Goal: Task Accomplishment & Management: Complete application form

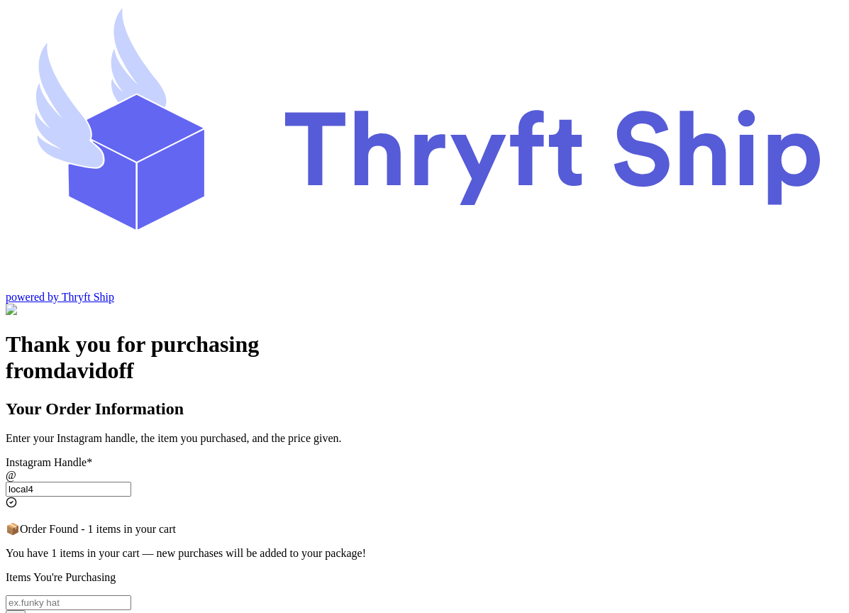
scroll to position [174, 0]
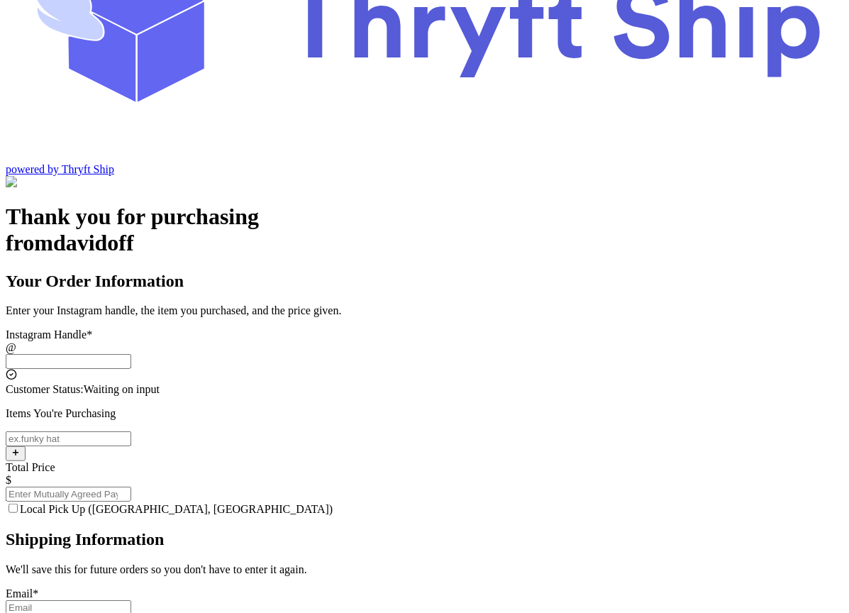
scroll to position [110, 0]
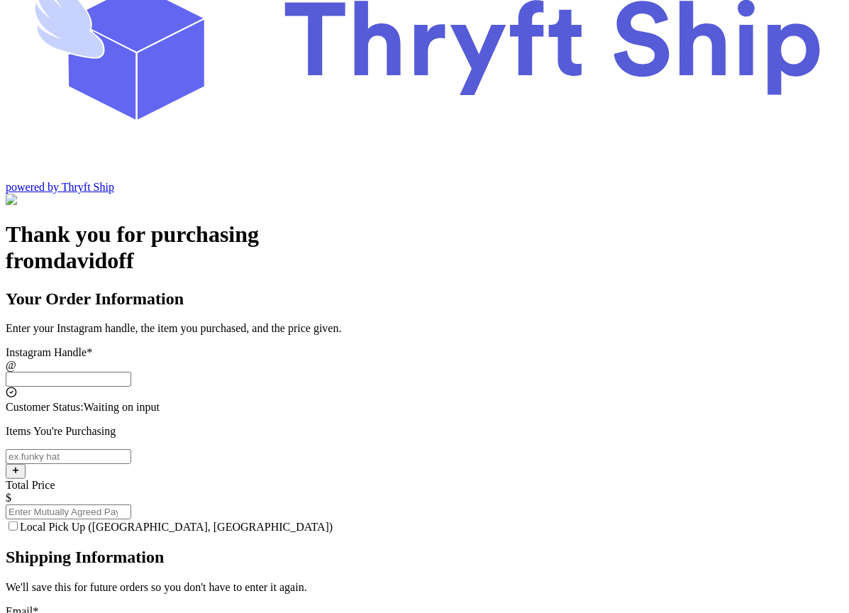
click at [131, 372] on input "Local Pick Up (Stockton, CA)" at bounding box center [69, 379] width 126 height 15
type input "local4"
type input "Local Pickup"
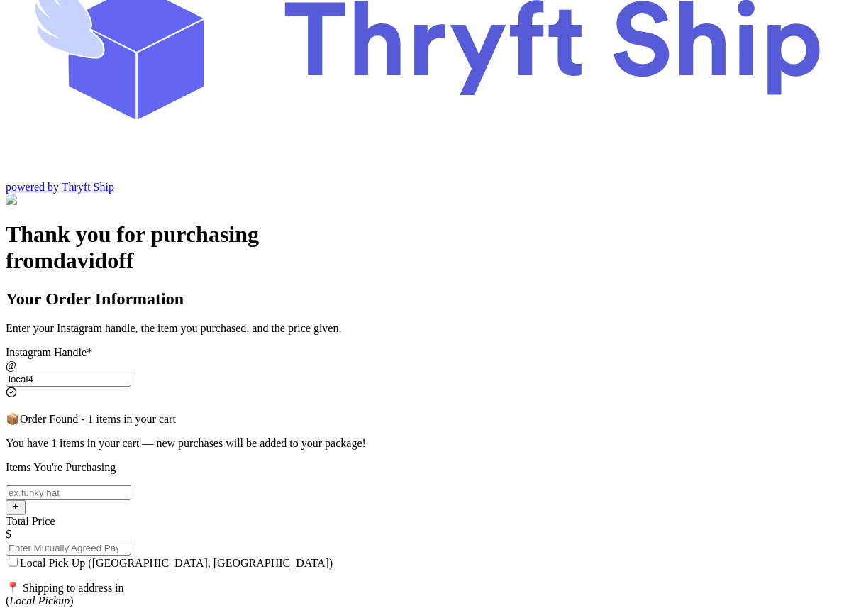
type input "local4"
click at [131, 485] on input "Local Pick Up (Stockton, CA)" at bounding box center [69, 492] width 126 height 15
type input "item 2"
click at [131, 372] on input "local4" at bounding box center [69, 379] width 126 height 15
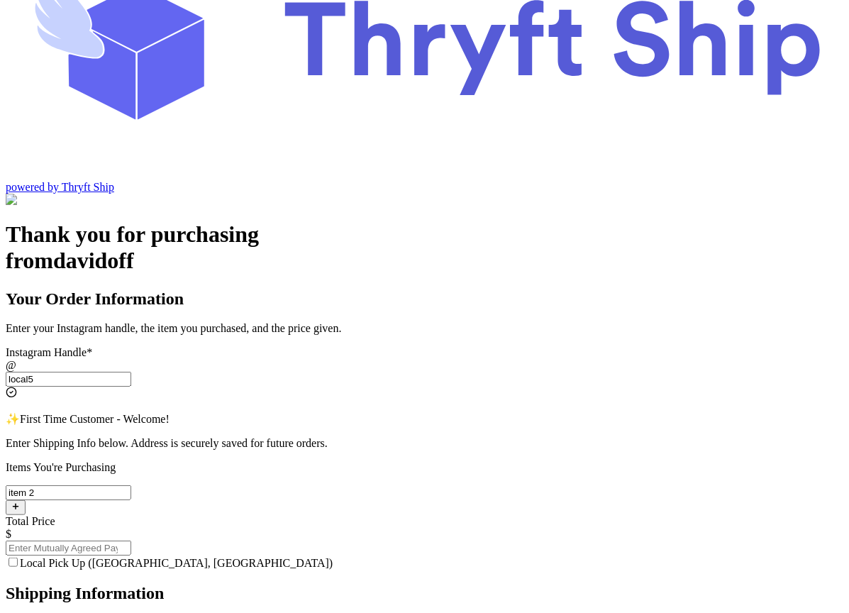
type input "local5"
click at [131, 540] on input "Total Price" at bounding box center [69, 547] width 126 height 15
type input "100"
click at [265, 555] on div "Local Pick Up (Stockton, CA)" at bounding box center [425, 562] width 838 height 14
click at [265, 557] on label "Local Pick Up (Stockton, CA)" at bounding box center [169, 563] width 327 height 12
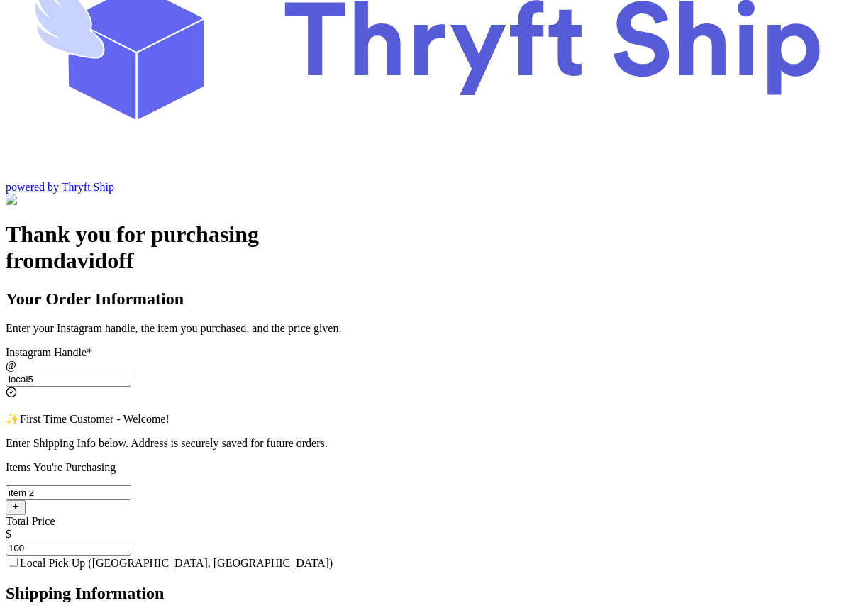
click at [18, 557] on input "Local Pick Up (Stockton, CA)" at bounding box center [13, 561] width 9 height 9
checkbox input "true"
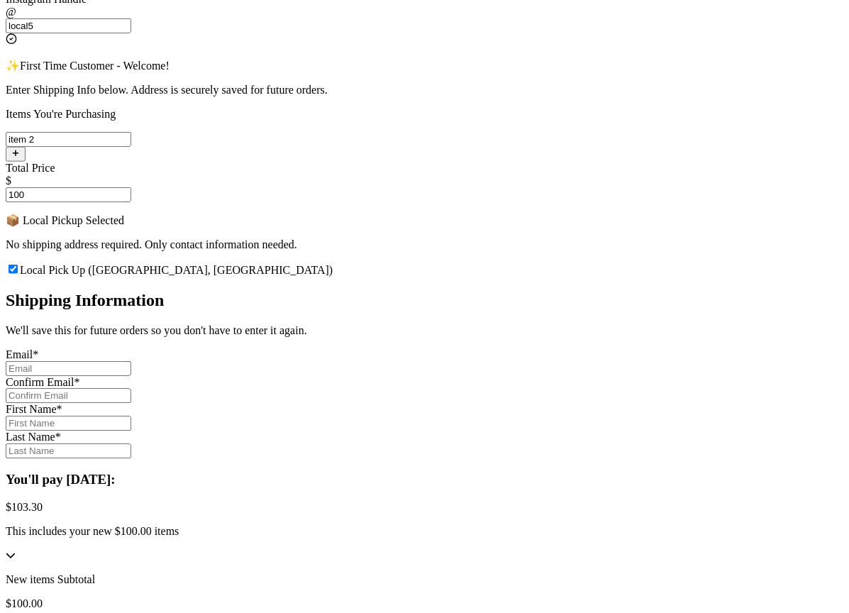
scroll to position [490, 0]
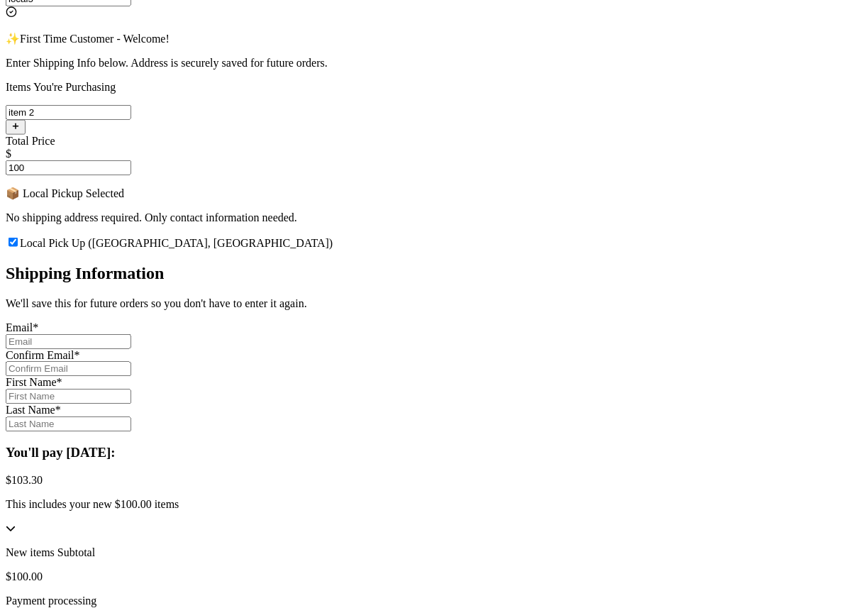
click at [131, 334] on input "Local Pick Up (Stockton, CA)" at bounding box center [69, 341] width 126 height 15
type input "abdul+1@thryftship.com"
type input "[PERSON_NAME]"
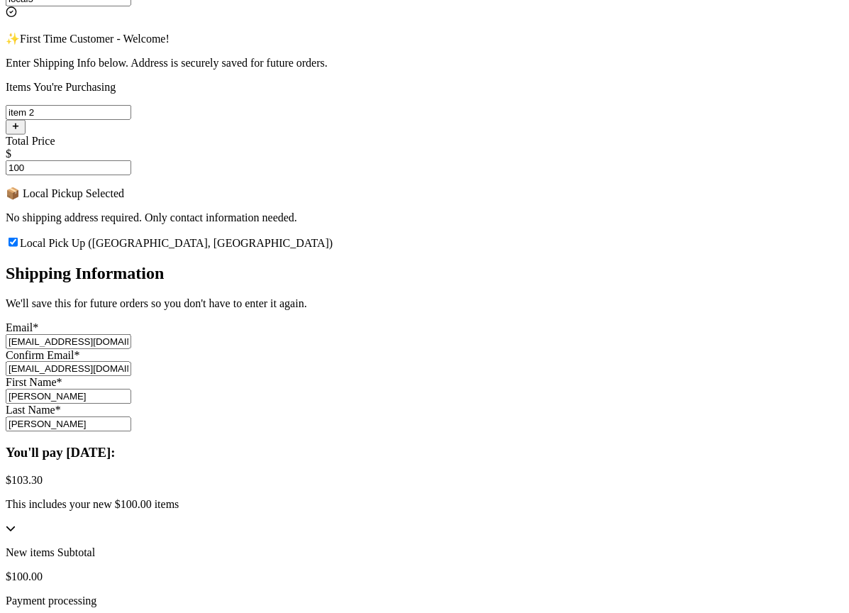
click at [131, 334] on input "abdul+1@thryftship.com" at bounding box center [69, 341] width 126 height 15
type input "[EMAIL_ADDRESS][DOMAIN_NAME]"
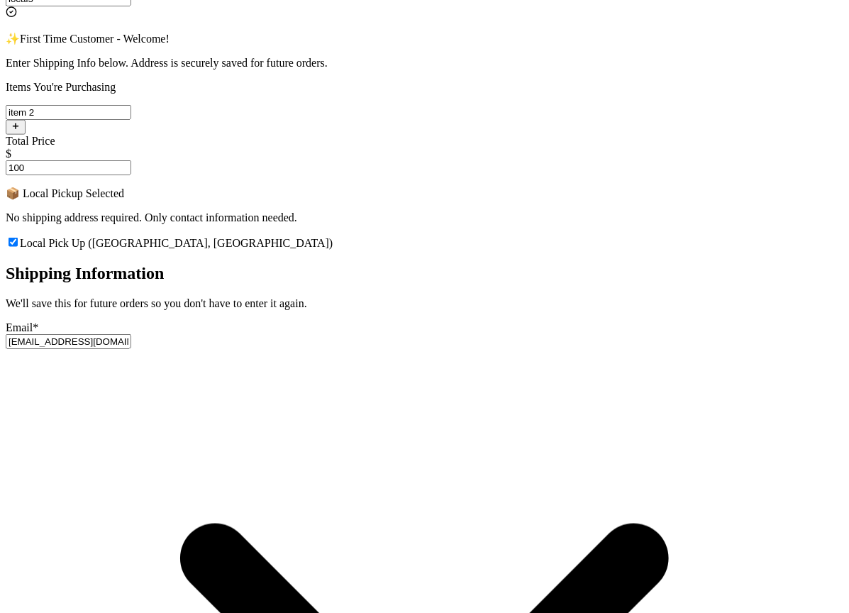
type input "abdul+2@thryftship.com"
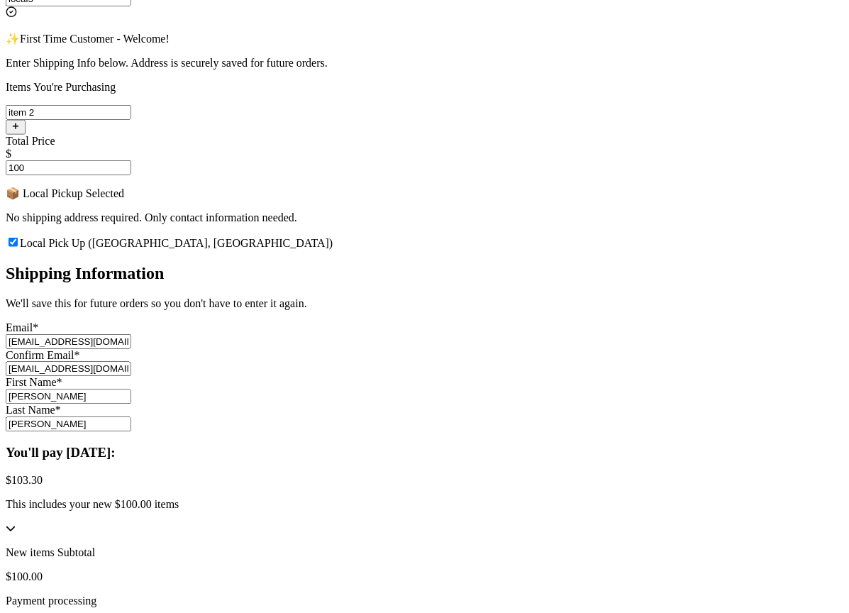
click at [373, 377] on div "First Name * Ross" at bounding box center [425, 391] width 838 height 28
click at [131, 389] on input "Ross" at bounding box center [69, 396] width 126 height 15
click at [131, 389] on input "[PERSON_NAME]" at bounding box center [69, 396] width 126 height 15
type input "Pheobe"
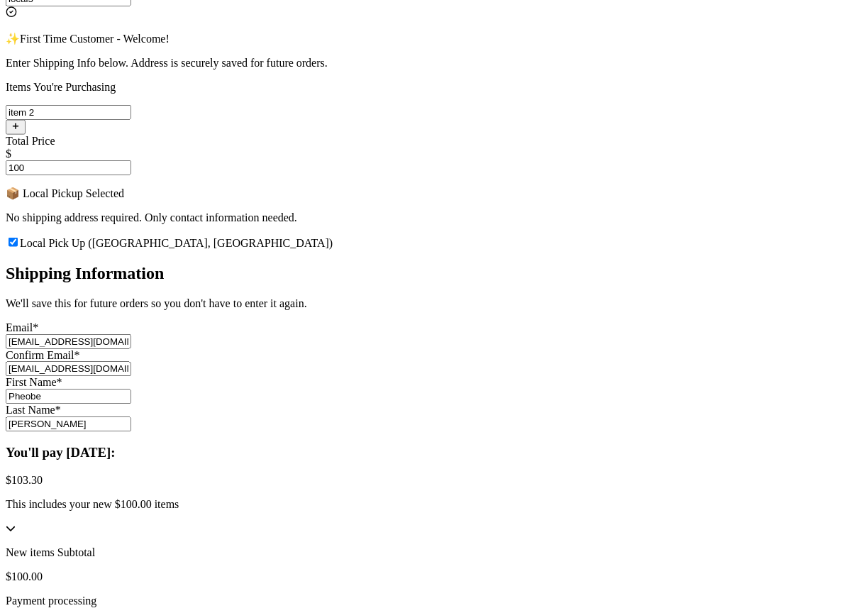
click at [131, 417] on input "[PERSON_NAME]" at bounding box center [69, 424] width 126 height 15
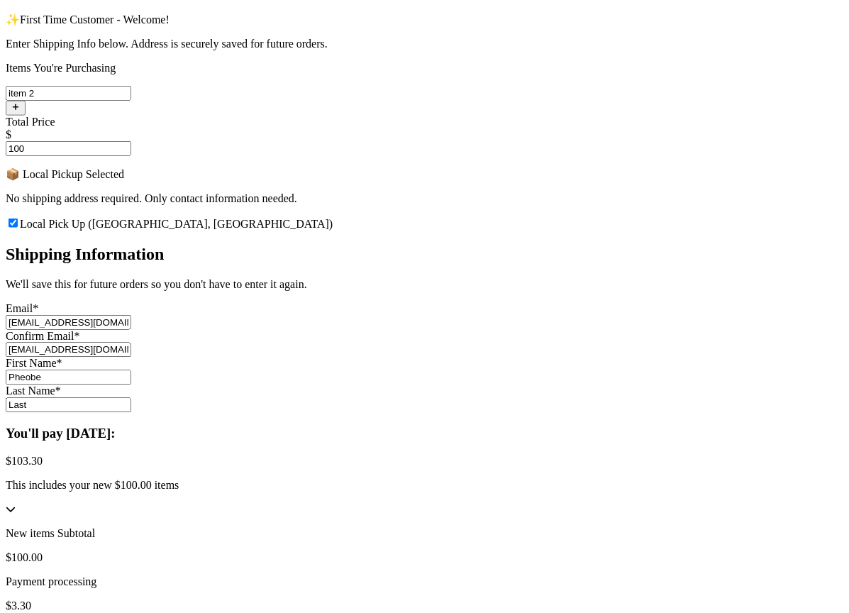
type input "Last"
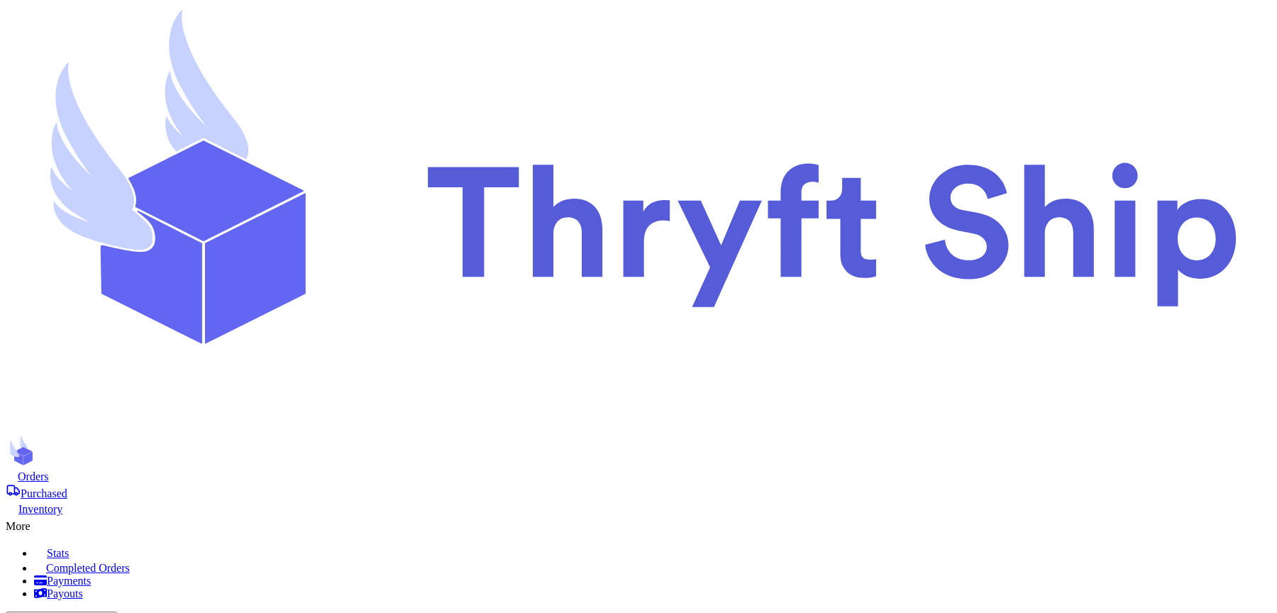
scroll to position [34, 0]
click at [49, 470] on span "Orders" at bounding box center [33, 476] width 31 height 12
click at [67, 487] on span "Purchased" at bounding box center [44, 493] width 47 height 12
click at [62, 503] on span "Inventory" at bounding box center [40, 509] width 44 height 12
click at [869, 516] on div "More" at bounding box center [638, 524] width 1265 height 17
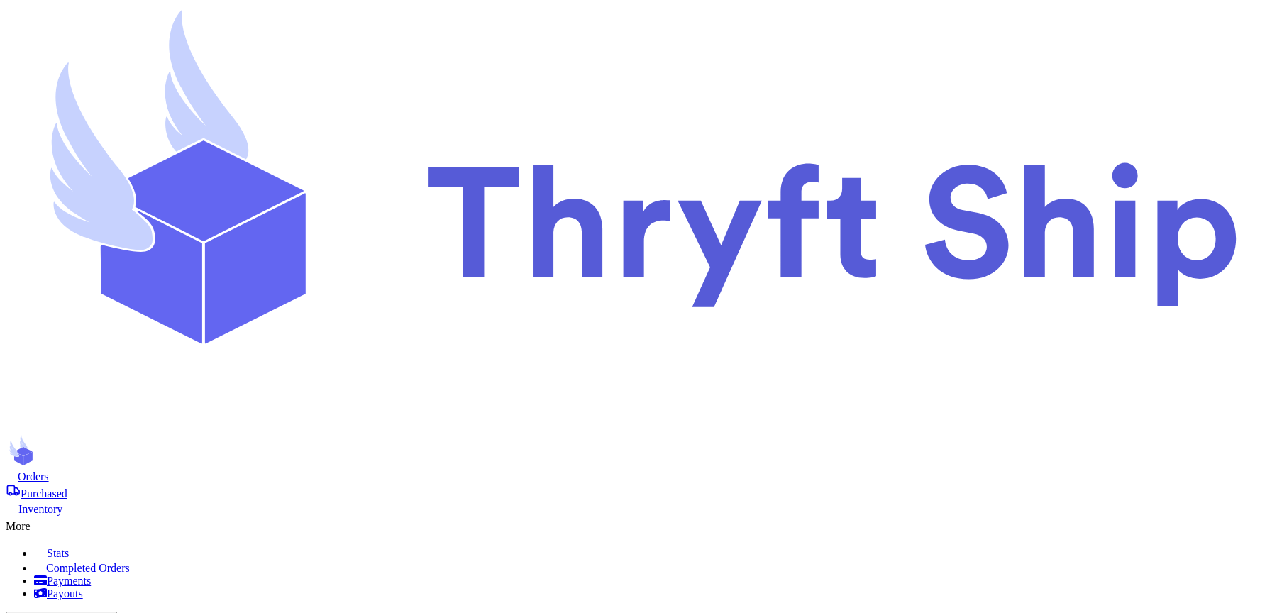
click at [130, 562] on span "Completed Orders" at bounding box center [88, 568] width 84 height 12
click at [869, 469] on nav "Orders Purchased Inventory More Stats Completed Orders Payments Payouts Copy Cu…" at bounding box center [638, 591] width 1265 height 245
click at [45, 516] on icon at bounding box center [37, 523] width 14 height 14
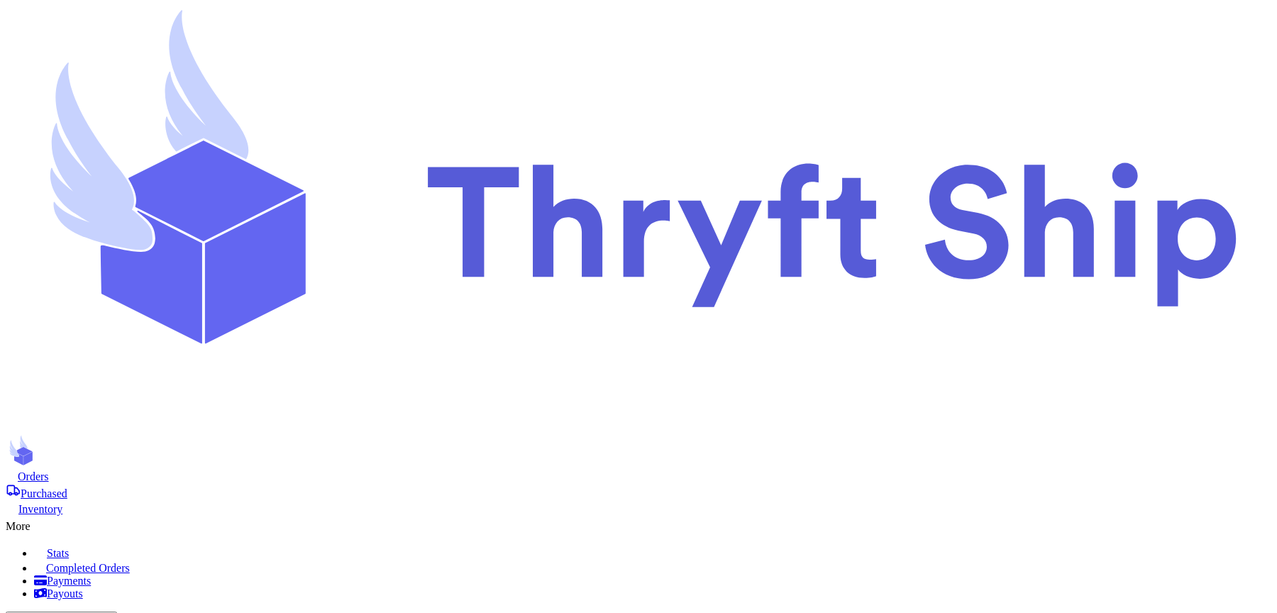
click at [130, 562] on span "Completed Orders" at bounding box center [88, 568] width 84 height 12
click at [49, 470] on span "Orders" at bounding box center [33, 476] width 31 height 12
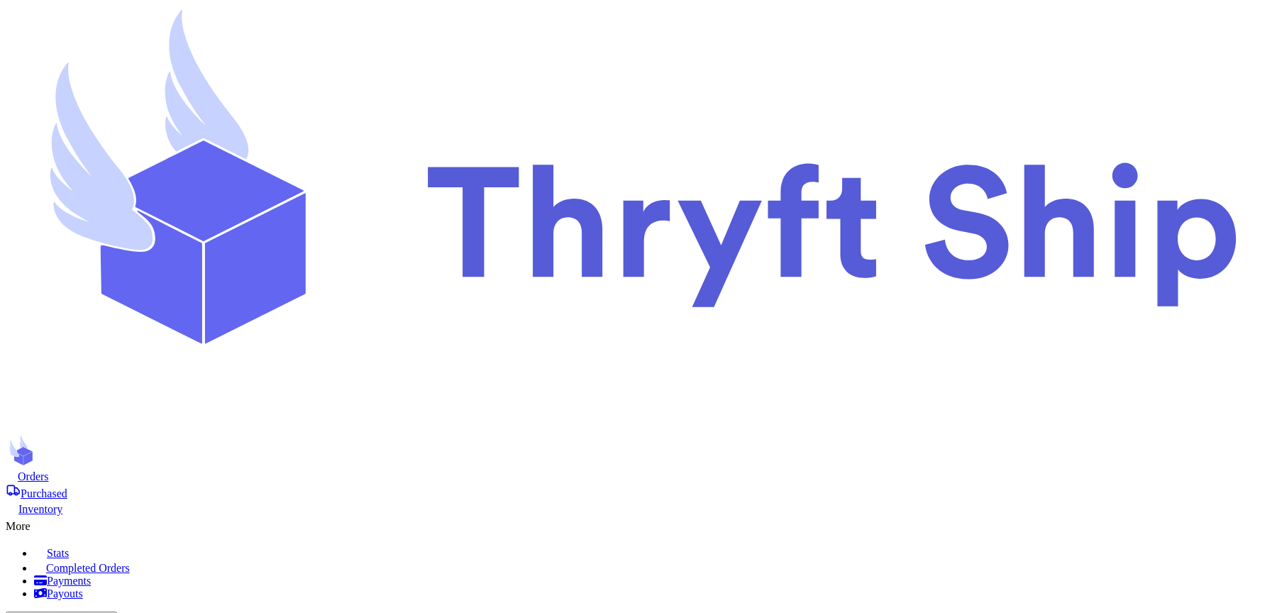
checkbox input "true"
checkbox input "false"
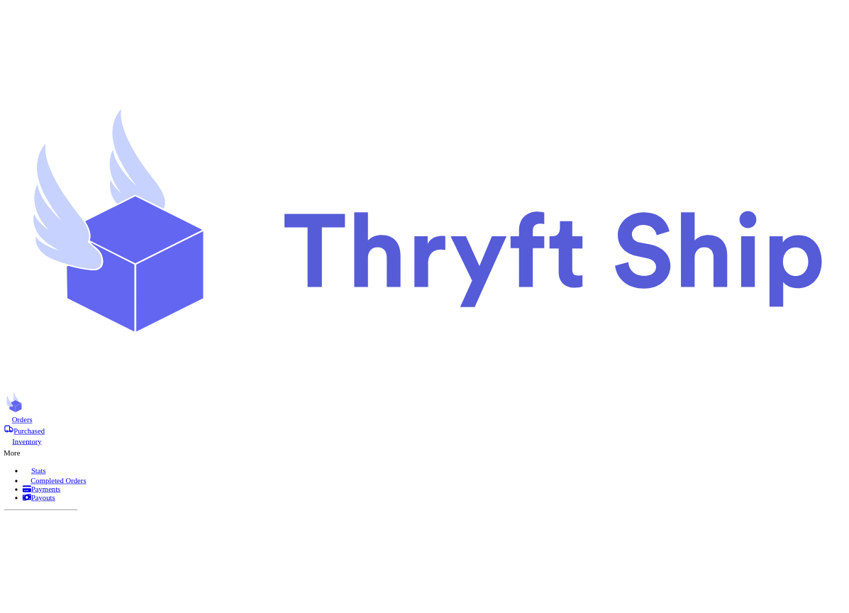
scroll to position [32, 0]
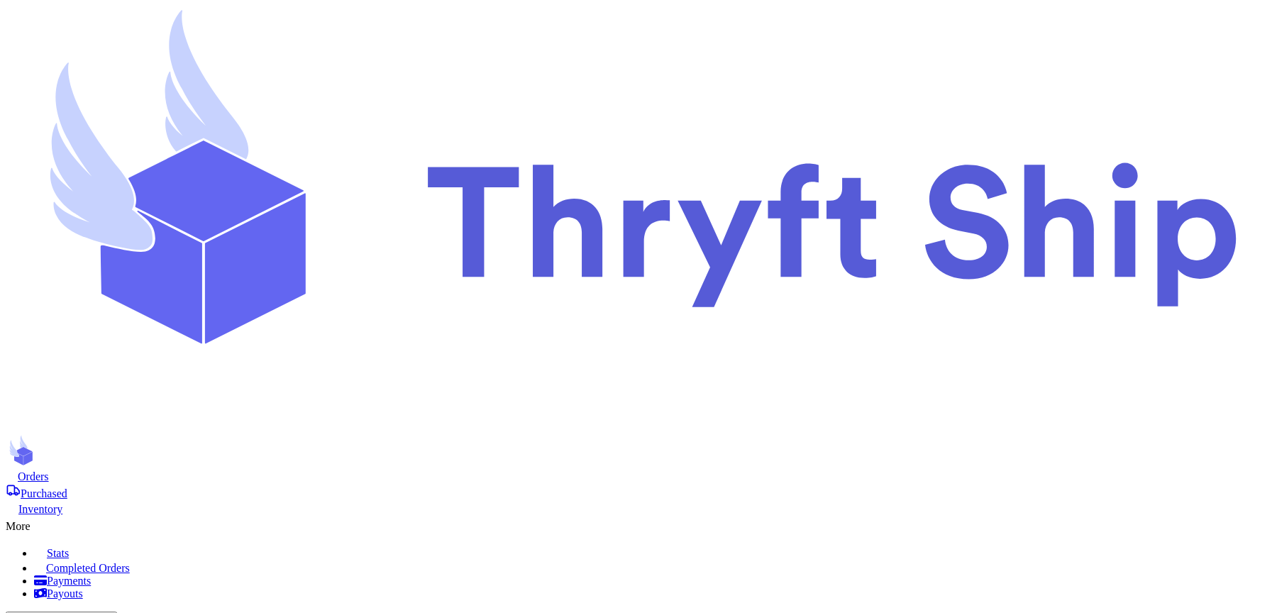
click at [67, 487] on span "Purchased" at bounding box center [44, 493] width 47 height 12
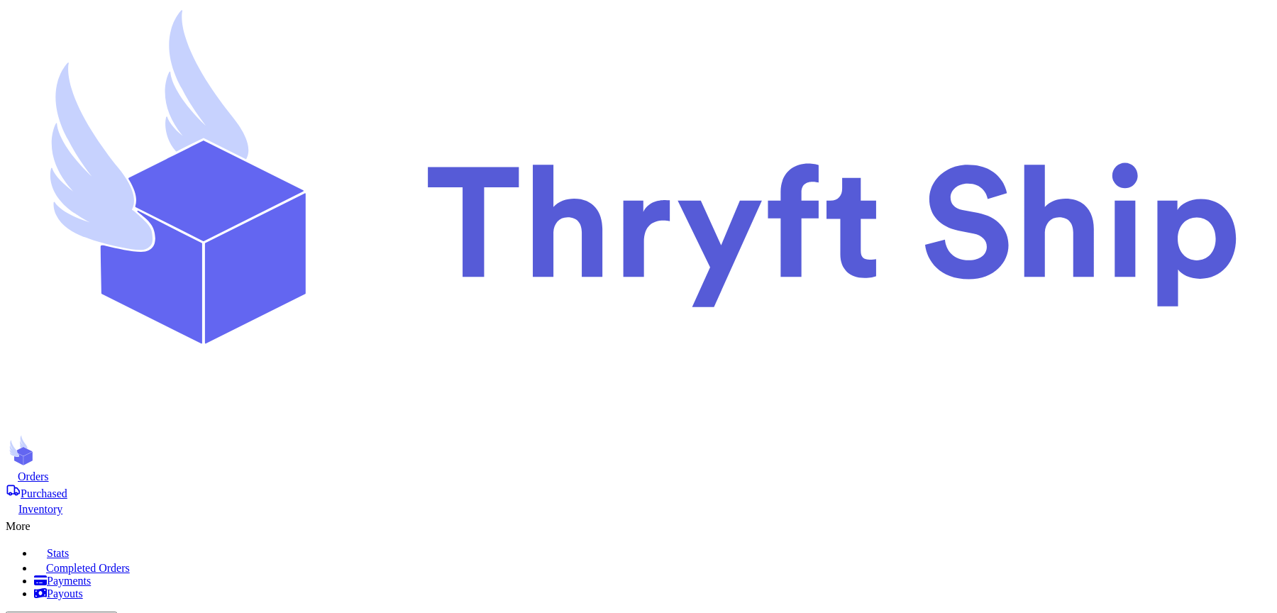
click at [864, 516] on div "More" at bounding box center [638, 524] width 1265 height 17
click at [130, 562] on span "Completed Orders" at bounding box center [88, 568] width 84 height 12
click at [868, 469] on nav "Orders Purchased Inventory More Stats Completed Orders Payments Payouts Copy Cu…" at bounding box center [638, 591] width 1265 height 245
click at [867, 516] on div "More" at bounding box center [638, 524] width 1265 height 17
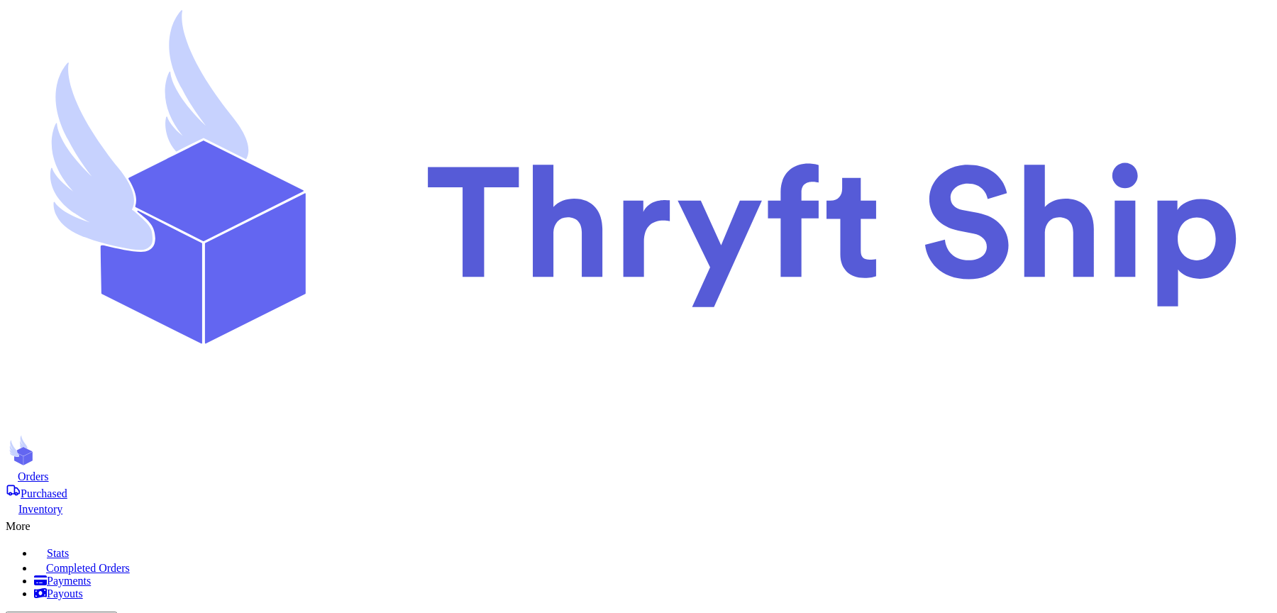
click at [91, 574] on span "Payments" at bounding box center [69, 580] width 44 height 12
click at [67, 487] on span "Purchased" at bounding box center [44, 493] width 47 height 12
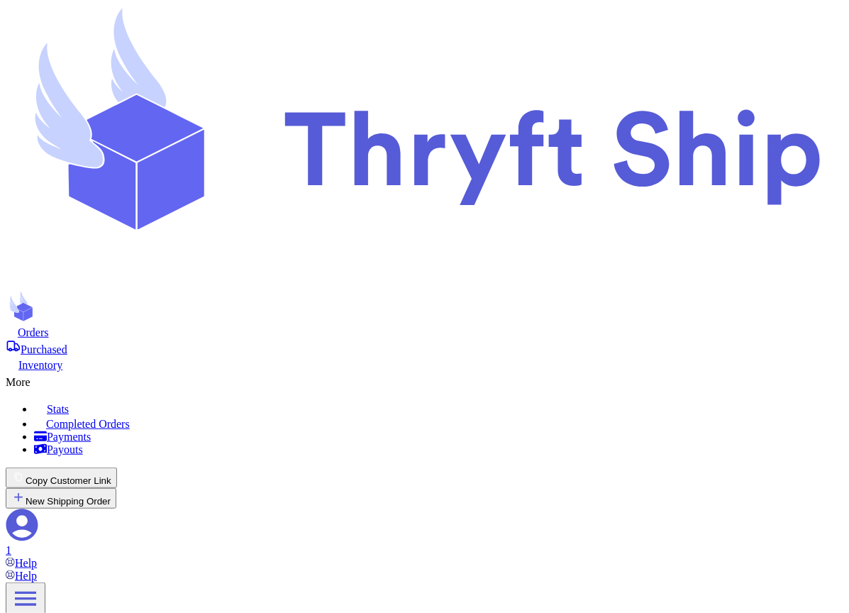
click at [452, 372] on div "More" at bounding box center [425, 380] width 838 height 17
click at [411, 416] on link "Completed Orders" at bounding box center [438, 423] width 809 height 15
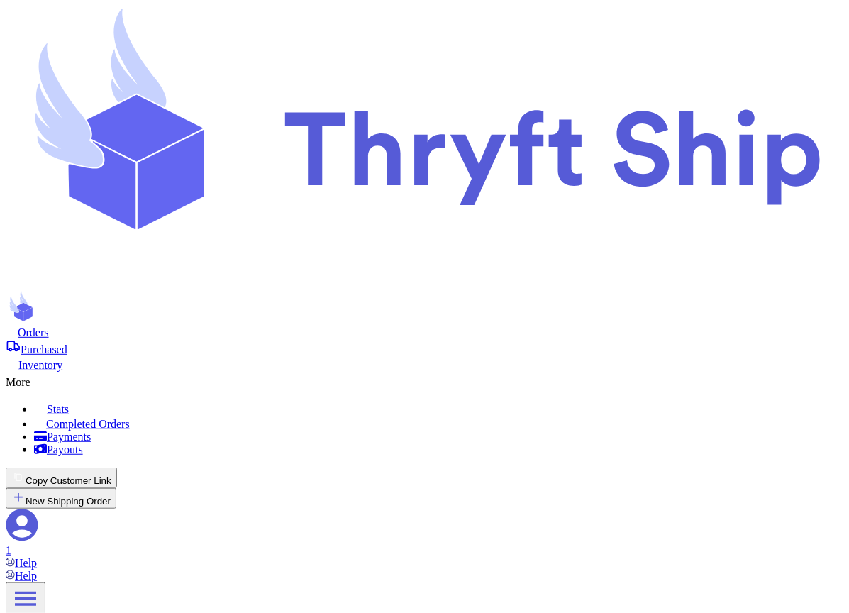
click at [465, 325] on nav "Orders Purchased Inventory More Stats Completed Orders Payments Payouts Copy Cu…" at bounding box center [425, 447] width 838 height 245
click at [45, 372] on icon at bounding box center [37, 379] width 14 height 14
click at [130, 418] on span "Completed Orders" at bounding box center [88, 424] width 84 height 12
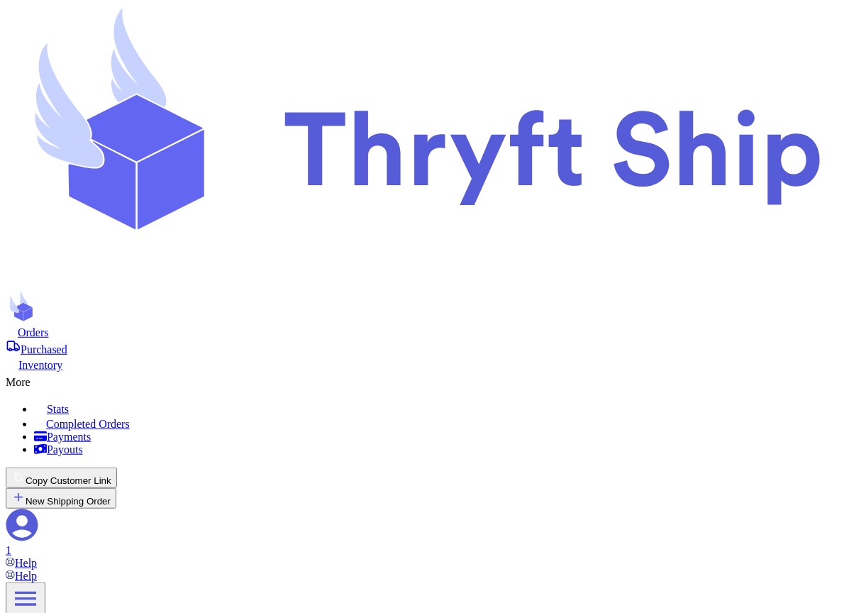
click at [440, 372] on div "More" at bounding box center [425, 380] width 838 height 17
click at [130, 418] on span "Completed Orders" at bounding box center [88, 424] width 84 height 12
click at [67, 343] on span "Purchased" at bounding box center [44, 349] width 47 height 12
click at [155, 325] on div "Orders" at bounding box center [425, 332] width 838 height 14
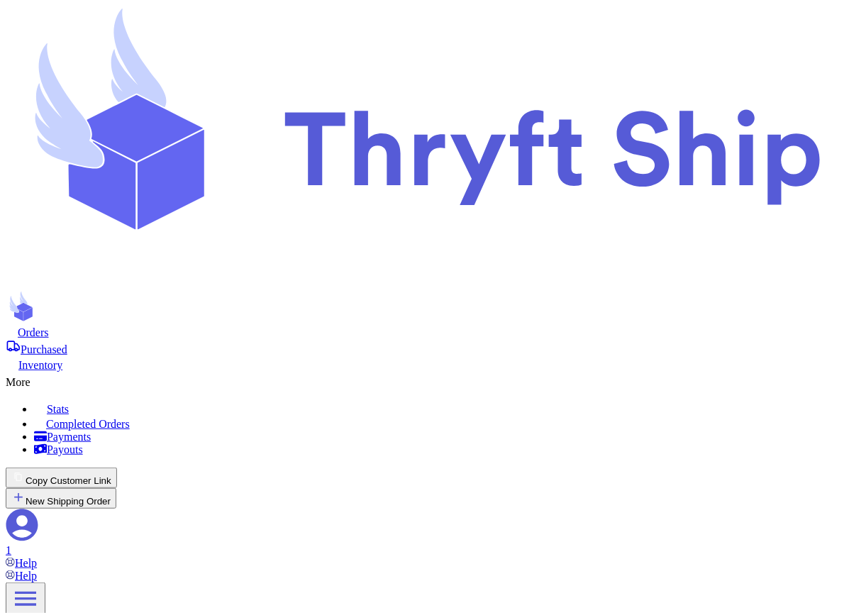
click at [49, 326] on span "Orders" at bounding box center [33, 332] width 31 height 12
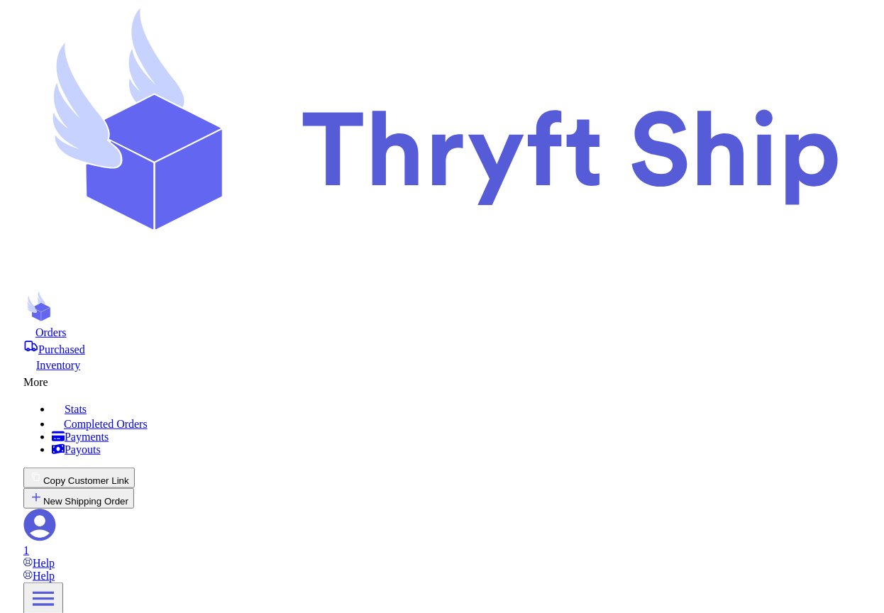
scroll to position [310, 0]
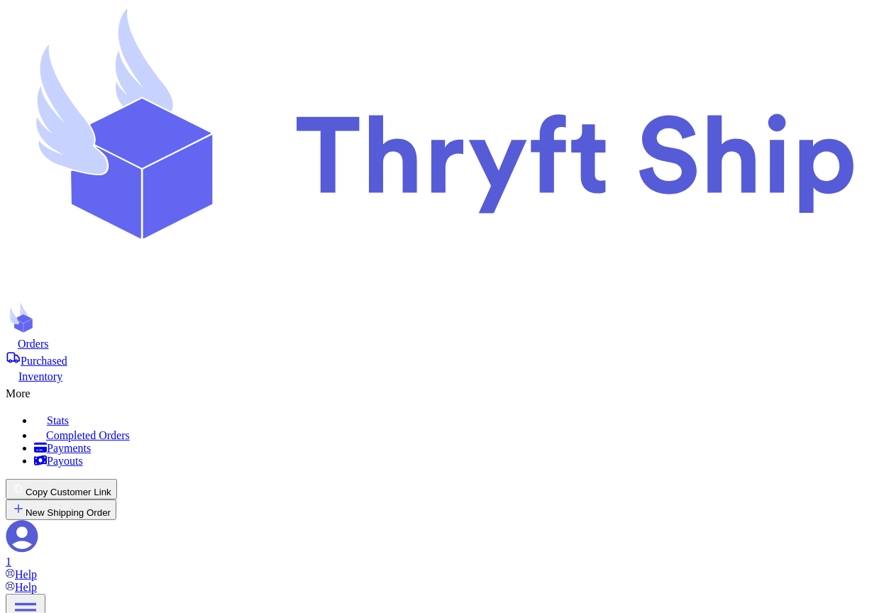
scroll to position [239, 0]
click at [67, 355] on span "Purchased" at bounding box center [44, 361] width 47 height 12
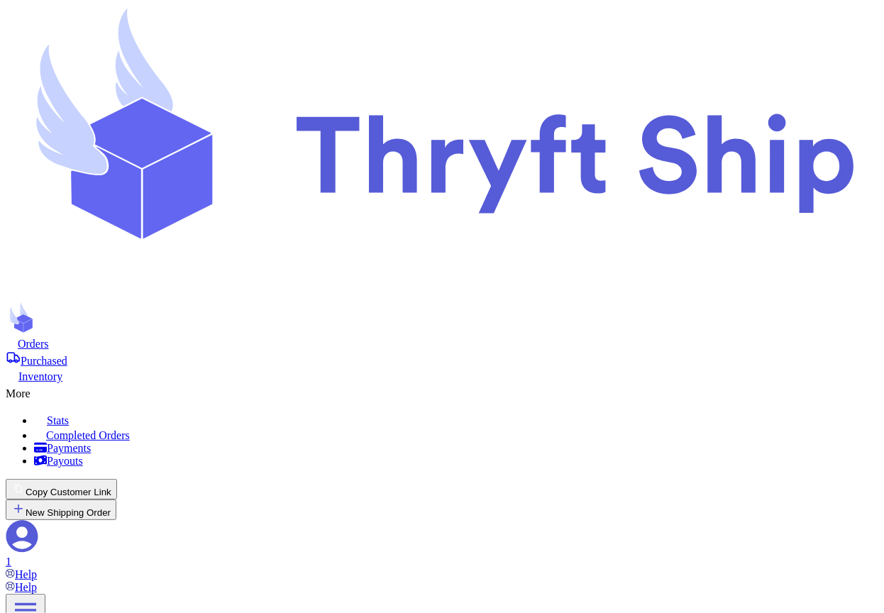
click at [49, 338] on span "Orders" at bounding box center [33, 344] width 31 height 12
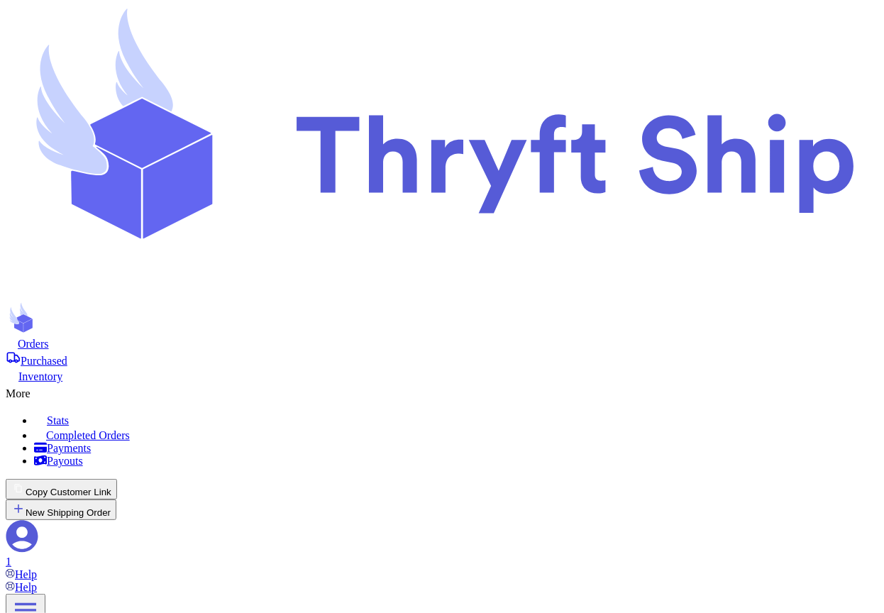
select select "paid"
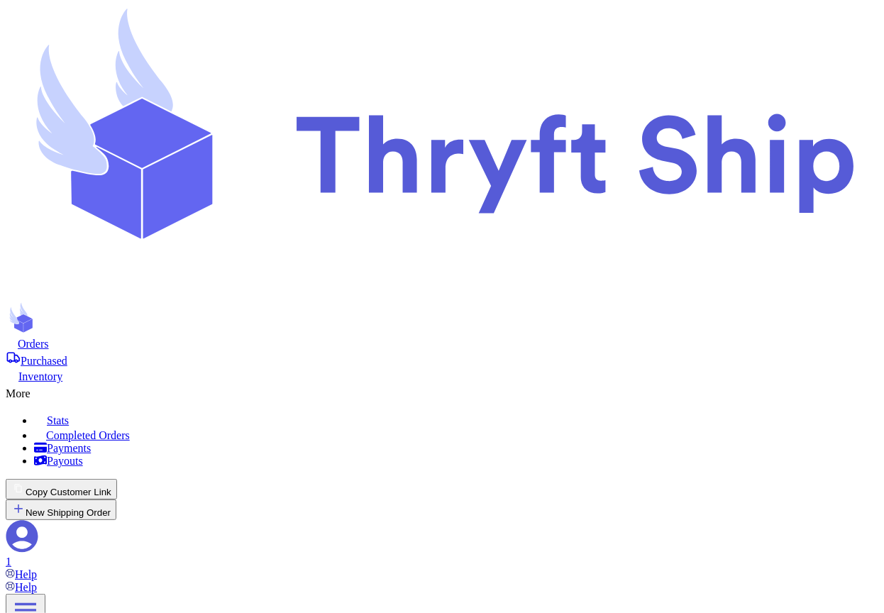
scroll to position [268, 0]
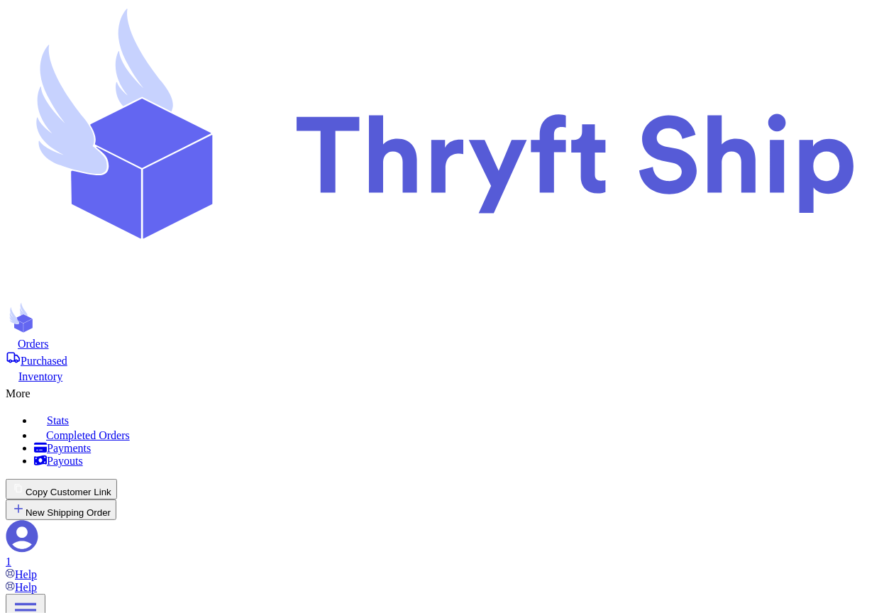
scroll to position [765, 0]
type input "1"
type input "10"
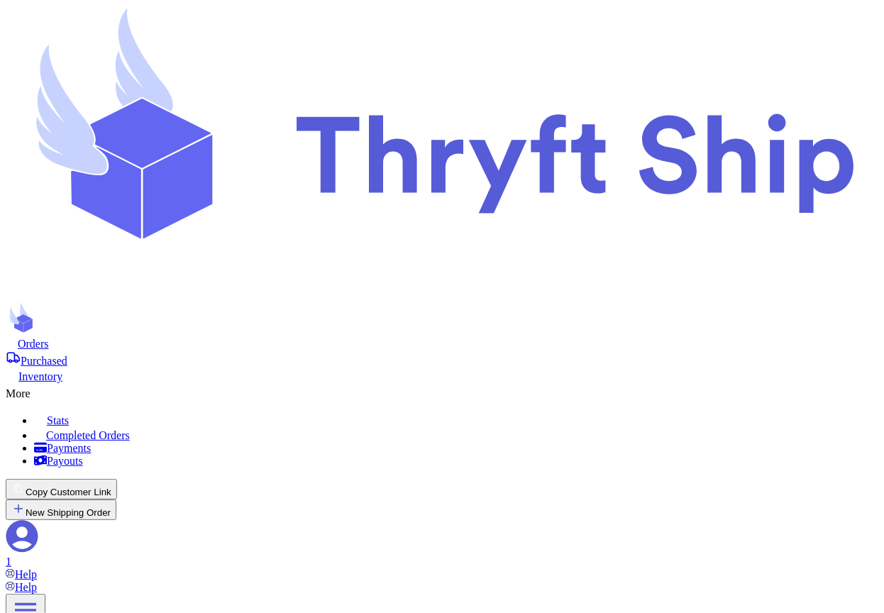
type input "1"
type input "5"
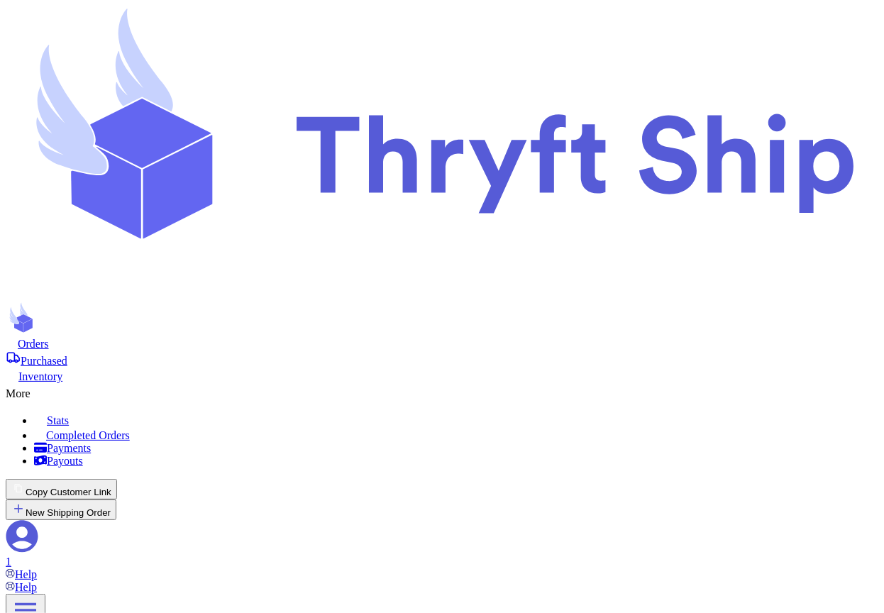
type input "1"
type input "10"
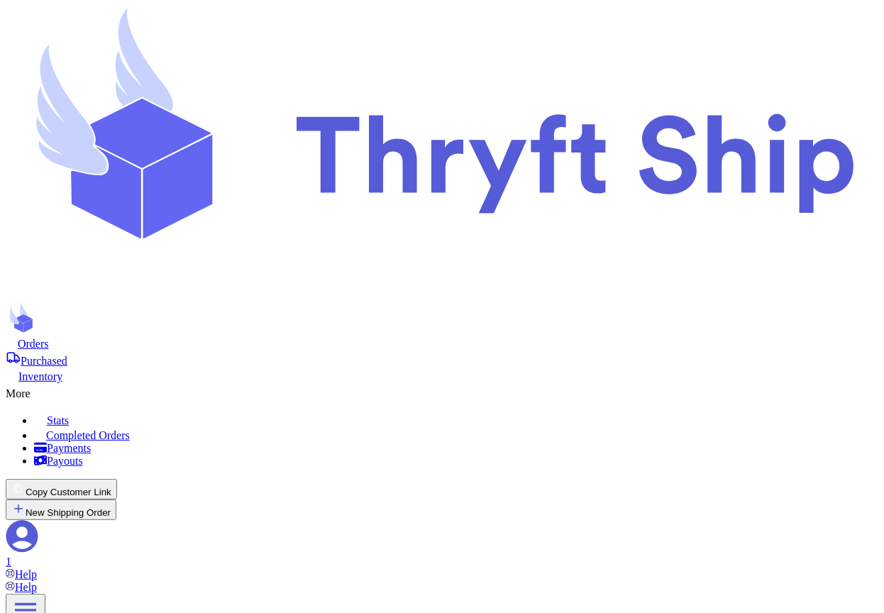
type input "1"
type input "10"
type input "101"
type input "10"
type input "1"
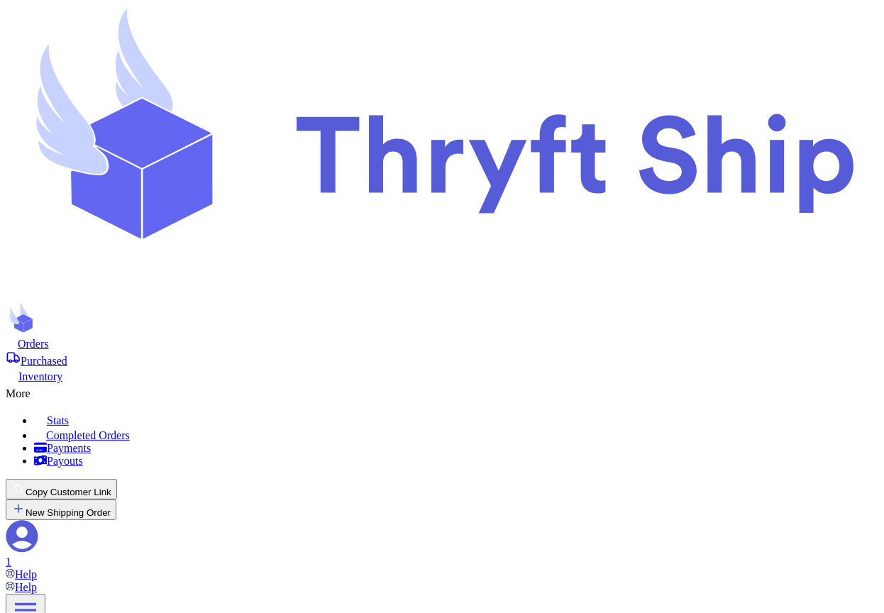
type input "10"
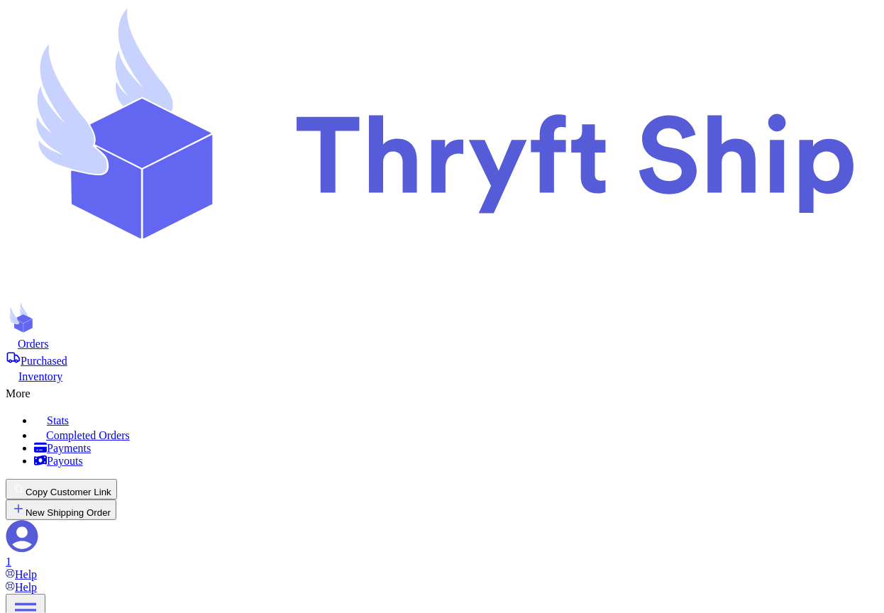
checkbox input "true"
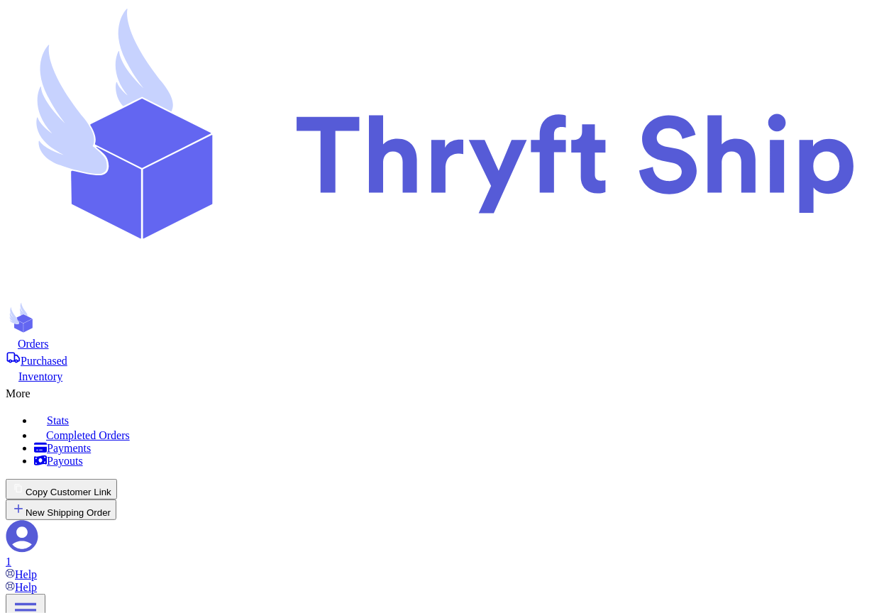
checkbox input "false"
checkbox input "true"
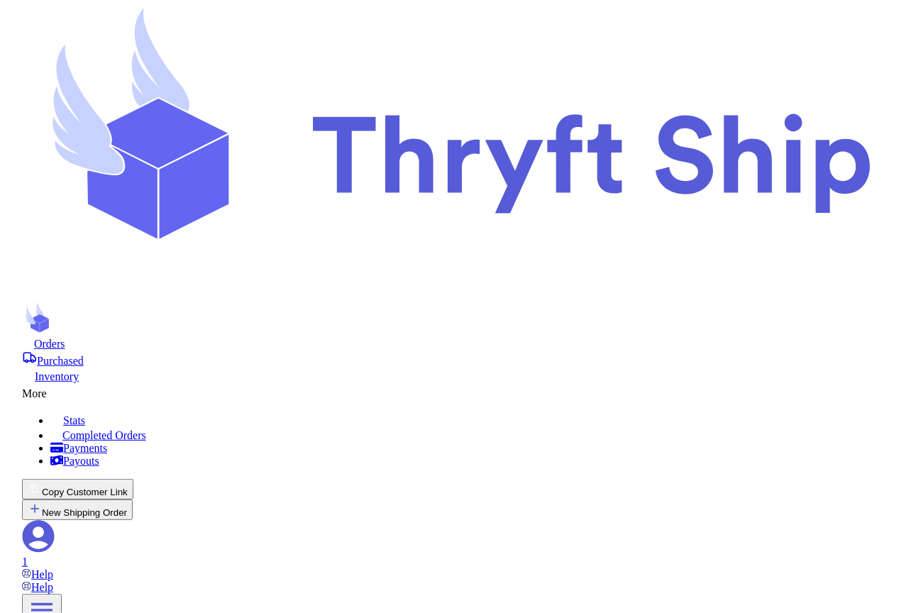
scroll to position [321, 0]
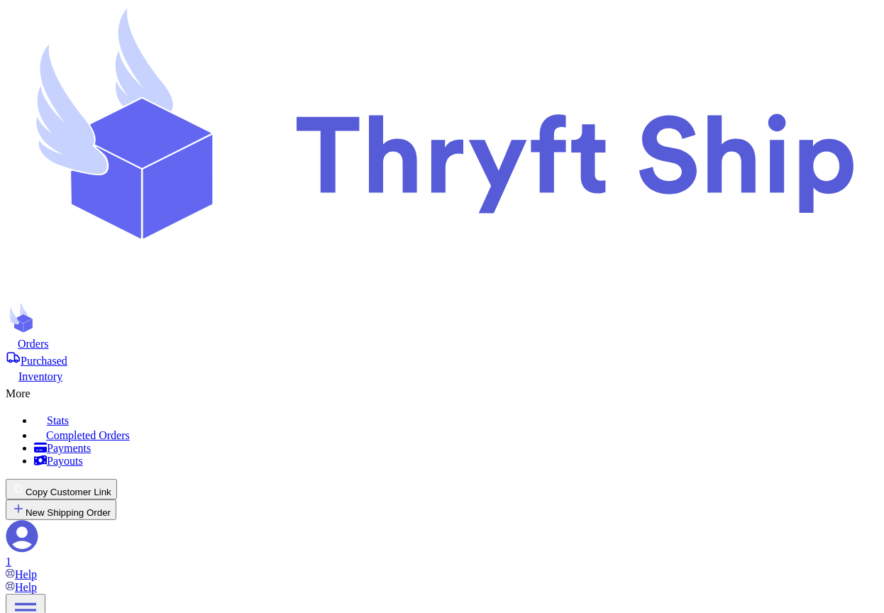
click at [67, 355] on span "Purchased" at bounding box center [44, 361] width 47 height 12
